Goal: Check status: Check status

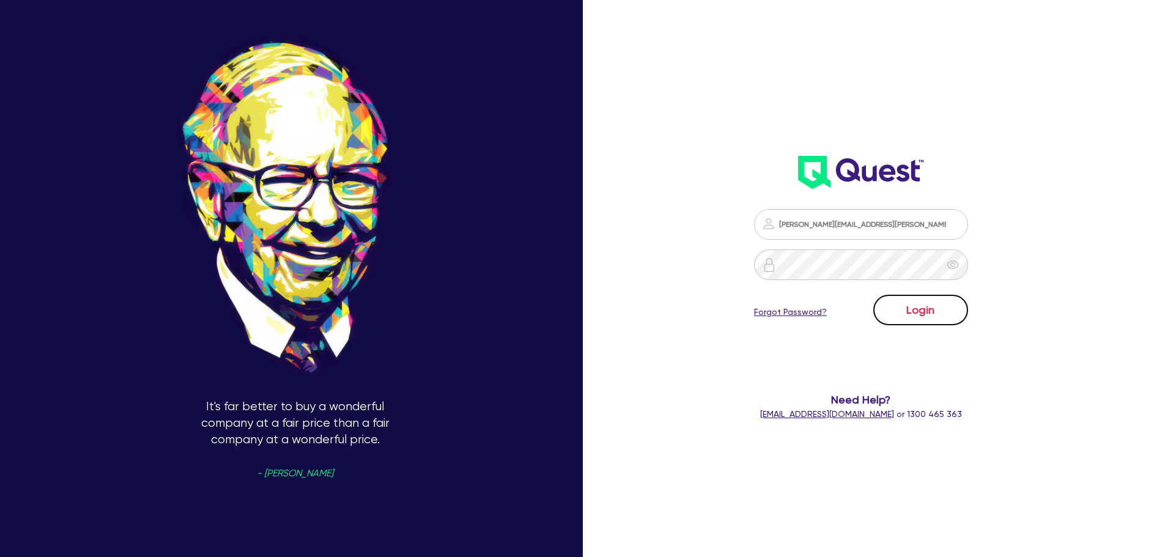
click at [946, 304] on button "Login" at bounding box center [920, 310] width 95 height 31
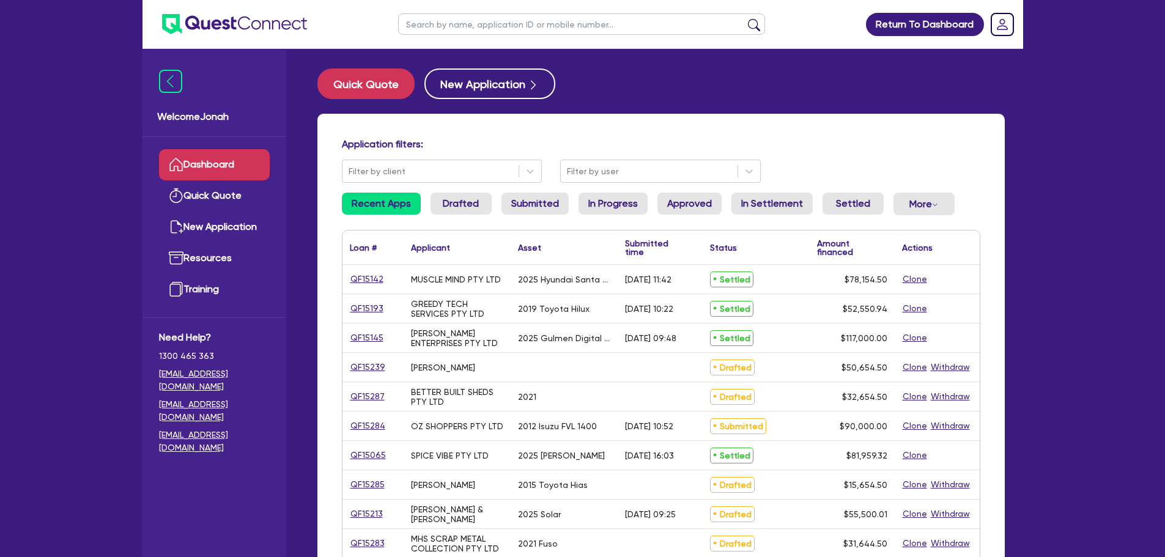
click at [547, 29] on input "text" at bounding box center [581, 23] width 367 height 21
click at [744, 18] on button "submit" at bounding box center [754, 26] width 20 height 17
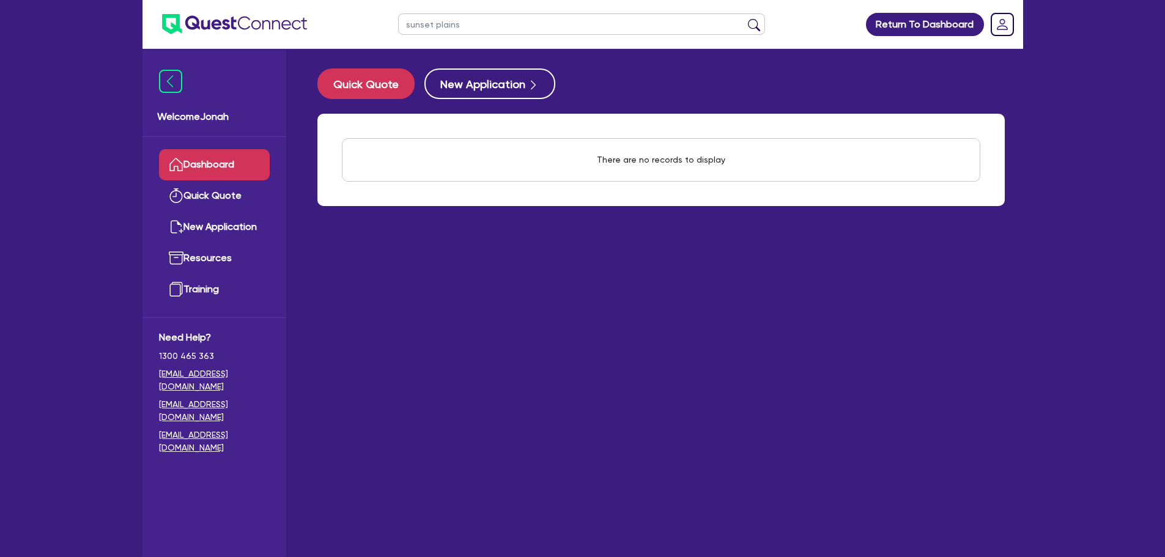
click at [545, 28] on input "sunset plains" at bounding box center [581, 23] width 367 height 21
type input "sunset"
click at [744, 18] on button "submit" at bounding box center [754, 26] width 20 height 17
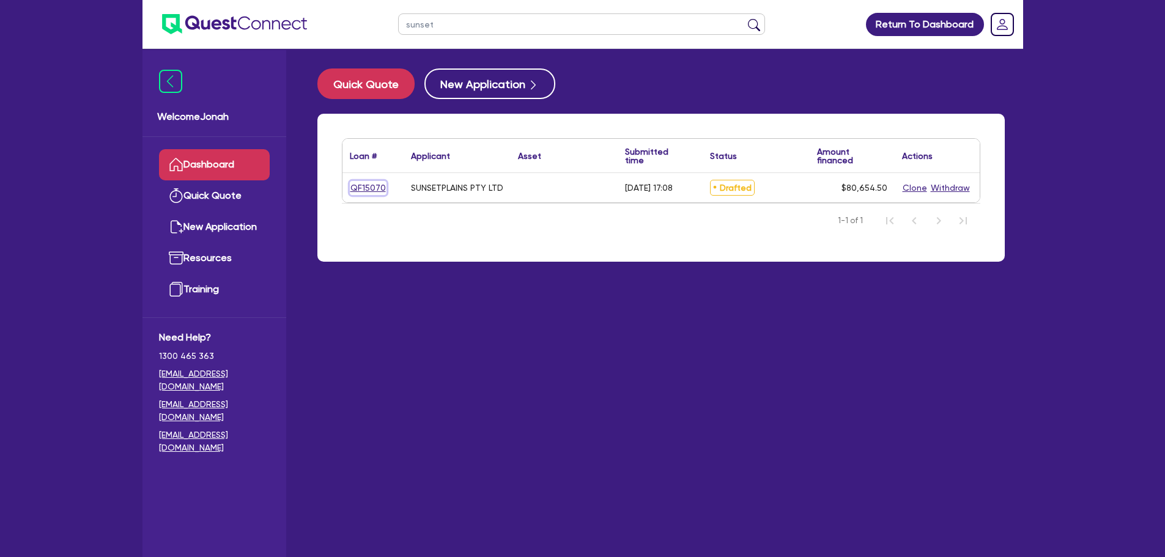
click at [366, 183] on link "QF15070" at bounding box center [368, 188] width 37 height 14
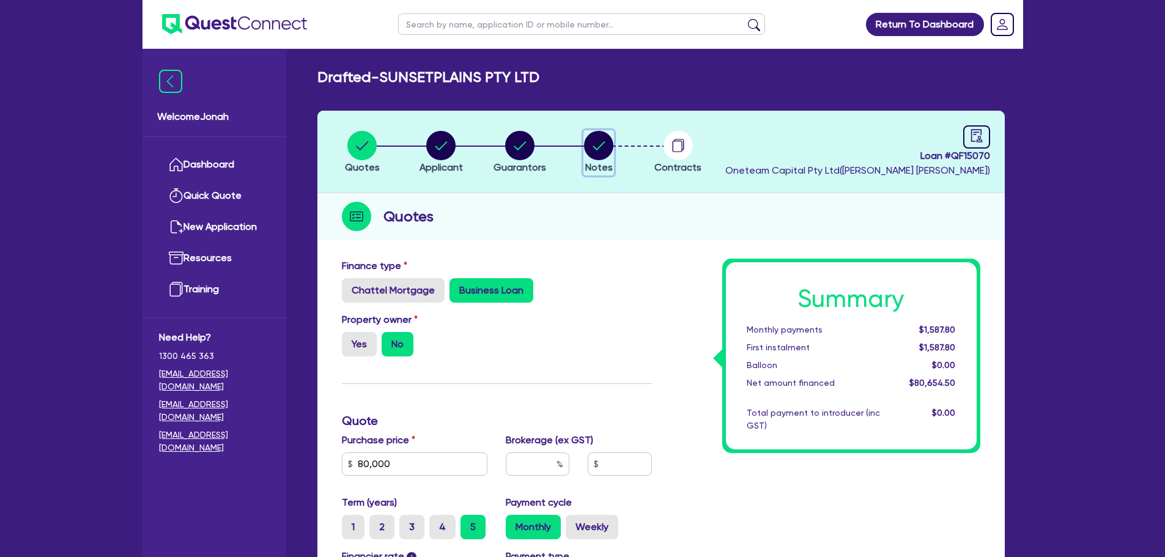
click at [598, 150] on circle "button" at bounding box center [598, 145] width 29 height 29
select select "Other"
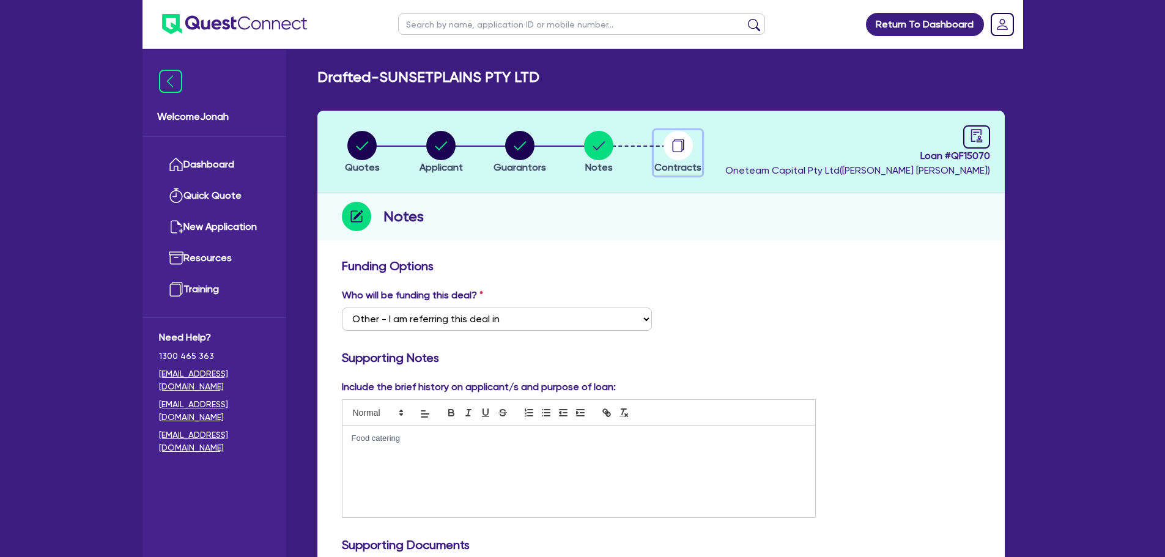
click at [680, 150] on circle "button" at bounding box center [677, 145] width 29 height 29
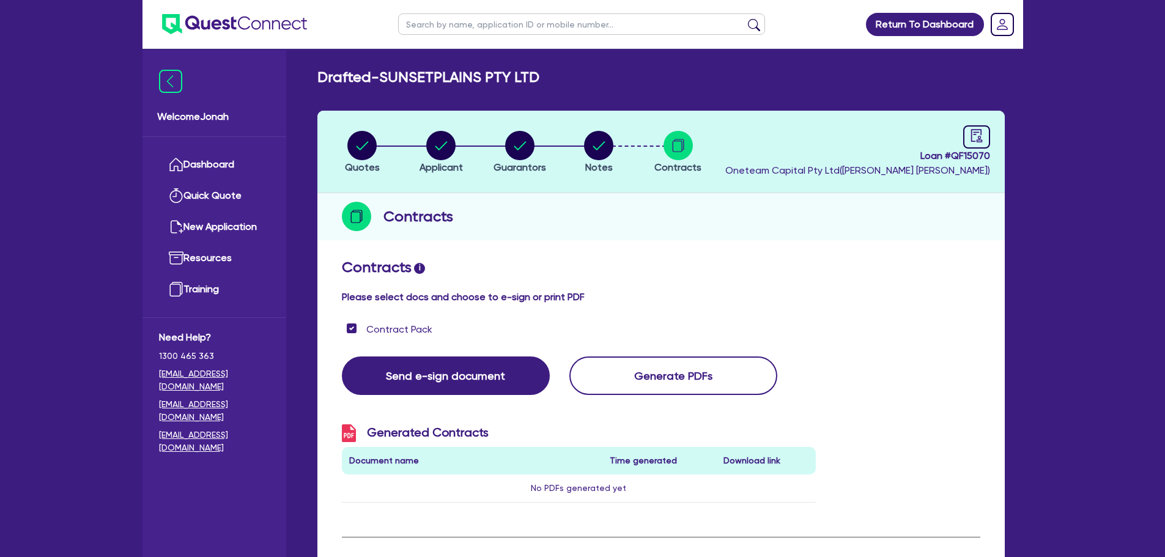
click at [614, 155] on li "Notes" at bounding box center [598, 151] width 79 height 43
click at [608, 155] on circle "button" at bounding box center [598, 145] width 29 height 29
select select "Other"
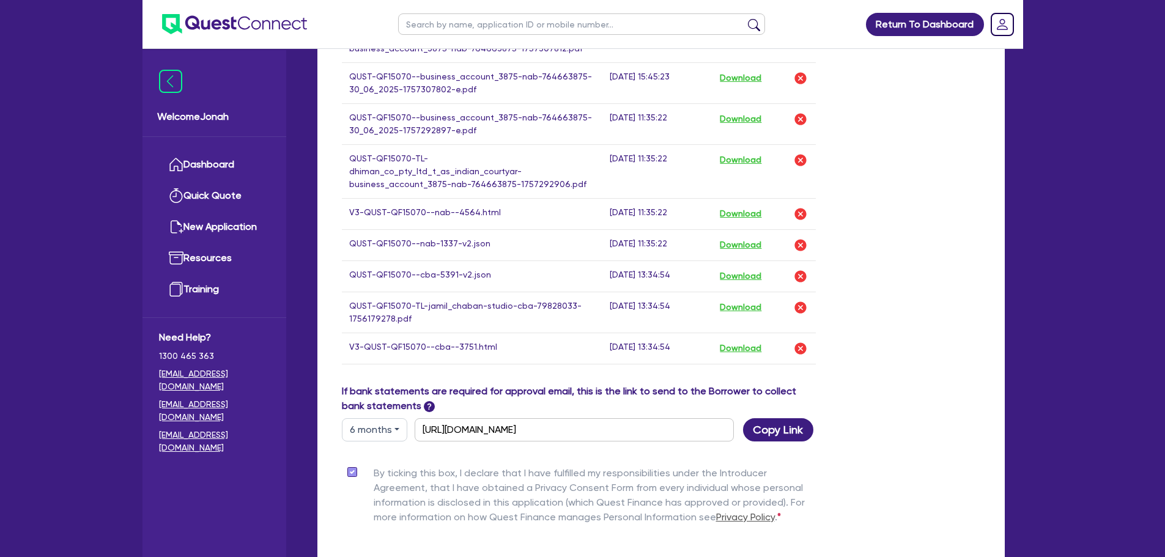
scroll to position [1093, 0]
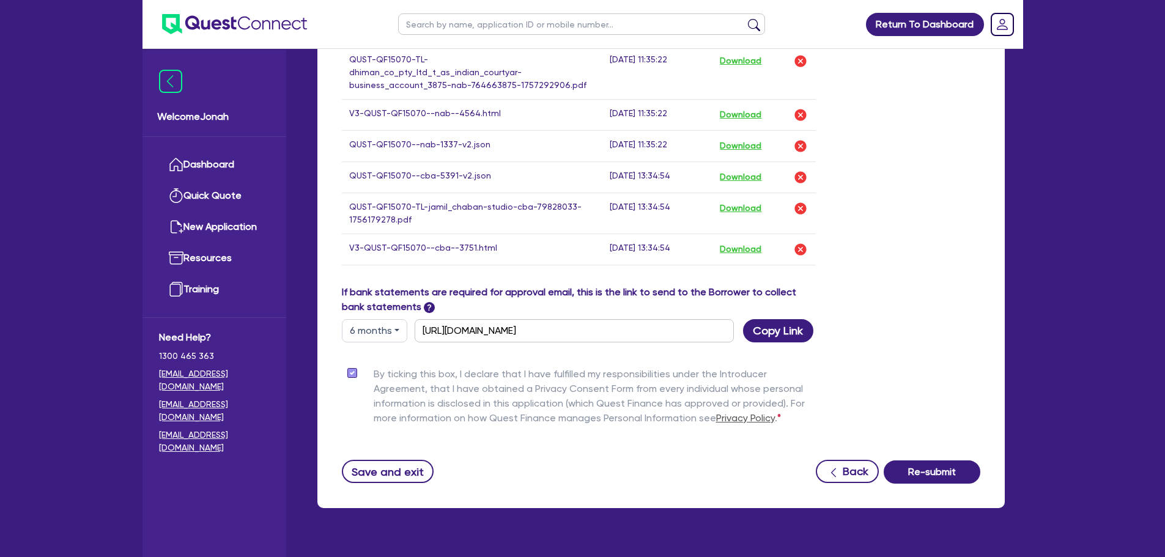
click at [780, 319] on button "Copy Link" at bounding box center [778, 330] width 70 height 23
click at [389, 319] on button "6 months" at bounding box center [374, 330] width 65 height 23
click at [391, 348] on link "3 months" at bounding box center [390, 359] width 97 height 23
type input "[URL][DOMAIN_NAME]"
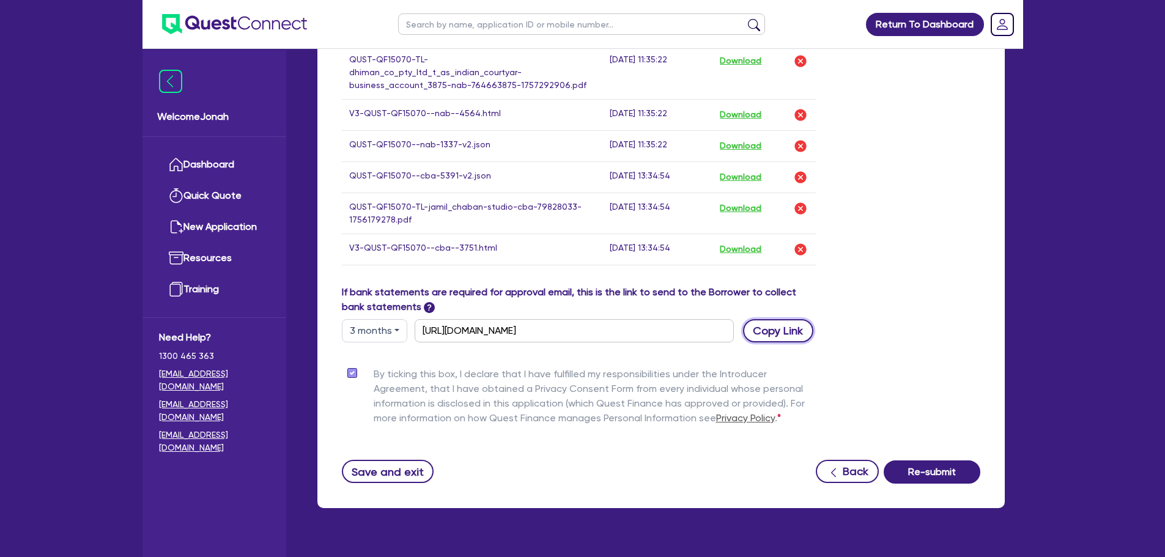
click at [782, 319] on button "Copy Link" at bounding box center [778, 330] width 70 height 23
